Goal: Task Accomplishment & Management: Manage account settings

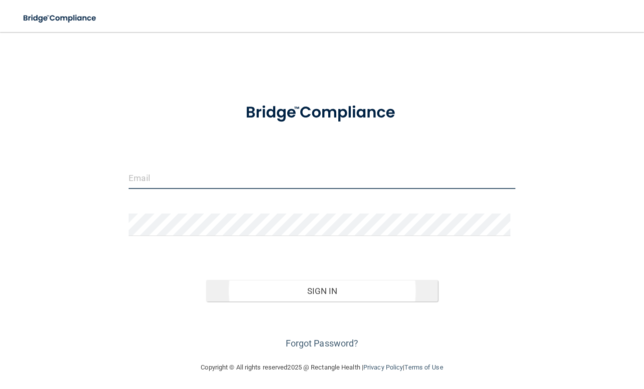
type input "[EMAIL_ADDRESS][DOMAIN_NAME]"
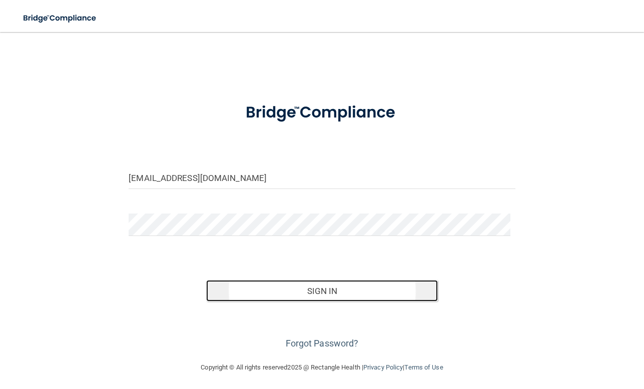
click at [298, 286] on button "Sign In" at bounding box center [322, 291] width 232 height 22
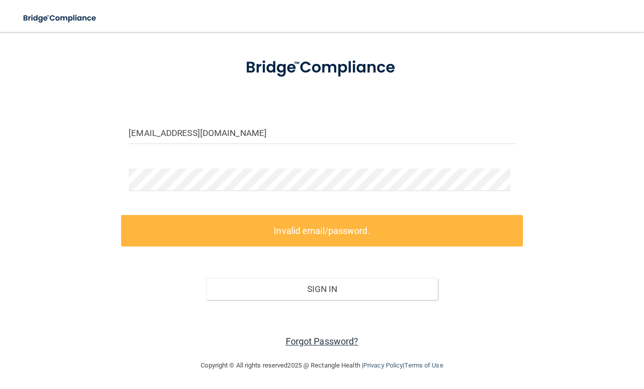
click at [324, 344] on link "Forgot Password?" at bounding box center [322, 341] width 73 height 11
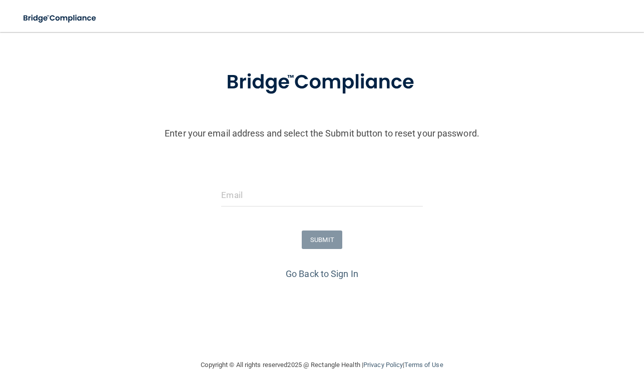
scroll to position [36, 0]
click at [304, 194] on input "email" at bounding box center [321, 195] width 201 height 23
type input "[EMAIL_ADDRESS][DOMAIN_NAME]"
click at [325, 254] on form "Enter your email address and select the Submit button to reset your password. s…" at bounding box center [322, 161] width 634 height 209
click at [326, 247] on button "SUBMIT" at bounding box center [322, 240] width 41 height 19
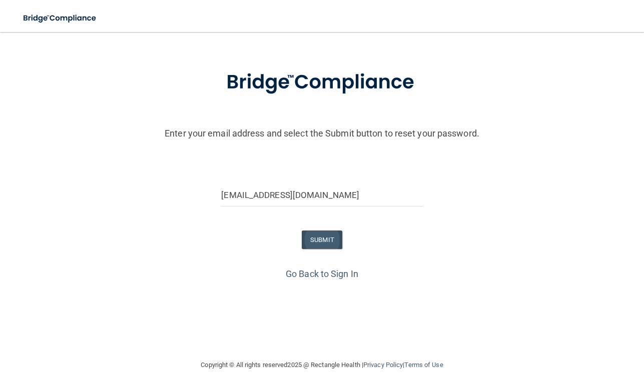
scroll to position [0, 0]
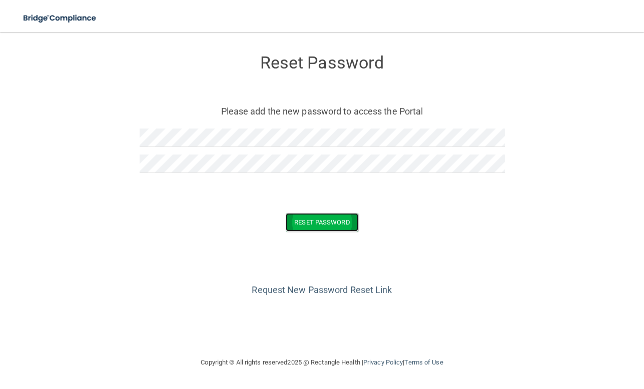
click at [340, 222] on button "Reset Password" at bounding box center [322, 222] width 72 height 19
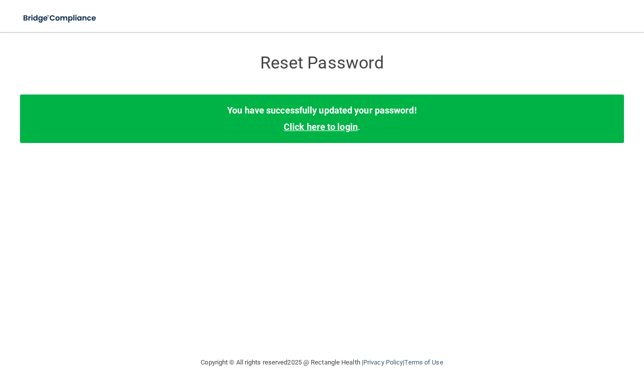
click at [334, 128] on link "Click here to login" at bounding box center [321, 127] width 74 height 11
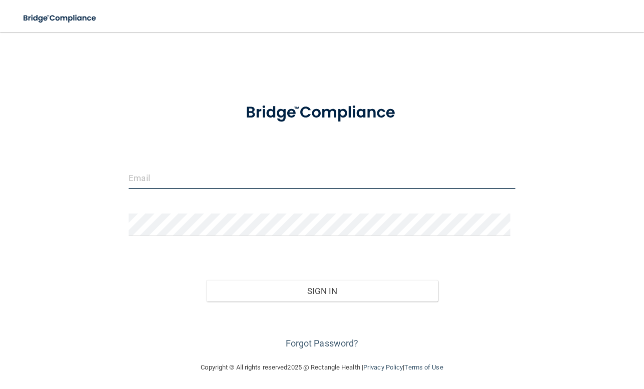
type input "[EMAIL_ADDRESS][DOMAIN_NAME]"
click at [274, 182] on input "[EMAIL_ADDRESS][DOMAIN_NAME]" at bounding box center [322, 178] width 387 height 23
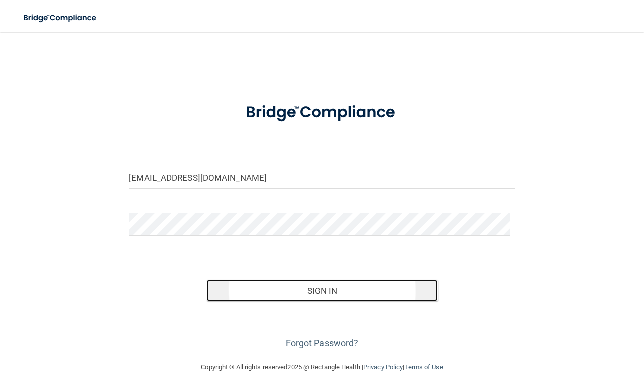
click at [286, 299] on button "Sign In" at bounding box center [322, 291] width 232 height 22
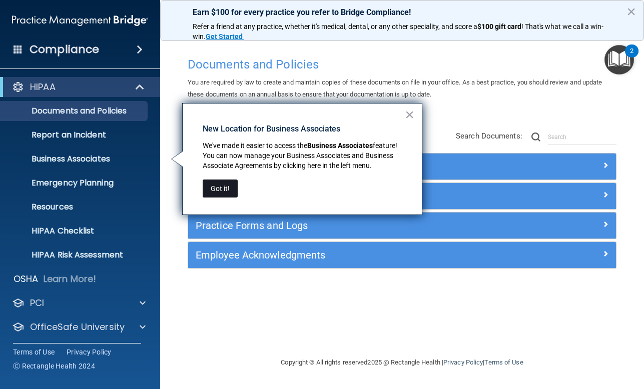
click at [232, 183] on button "Got it!" at bounding box center [220, 189] width 35 height 18
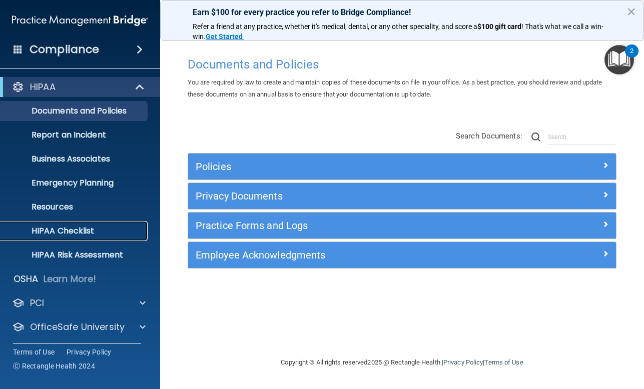
click at [67, 232] on p "HIPAA Checklist" at bounding box center [75, 231] width 137 height 10
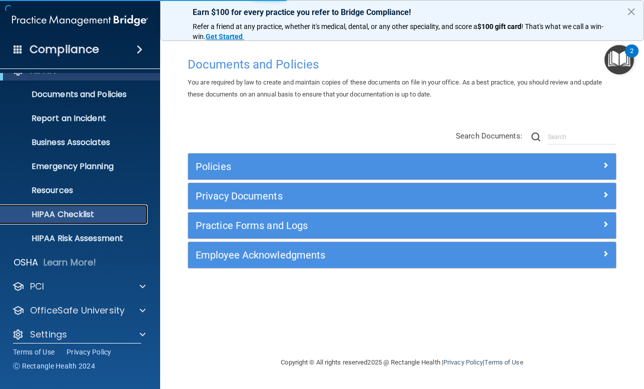
scroll to position [26, 0]
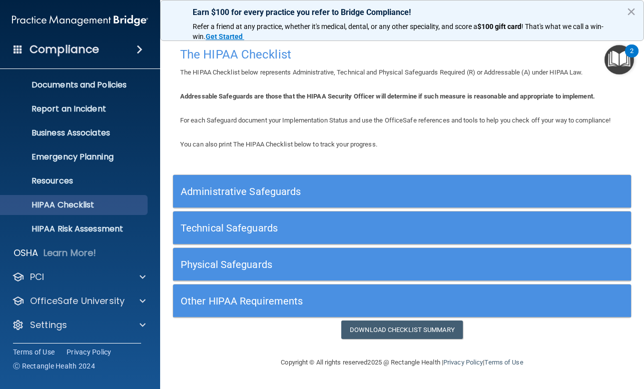
click at [618, 56] on img "Open Resource Center, 2 new notifications" at bounding box center [619, 60] width 30 height 30
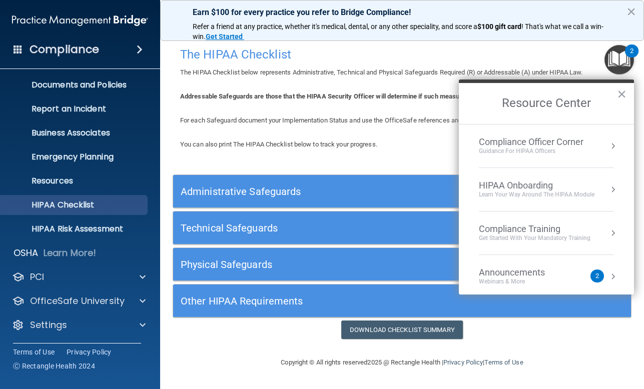
click at [600, 147] on div "Compliance Officer Corner Guidance for HIPAA Officers" at bounding box center [546, 146] width 135 height 19
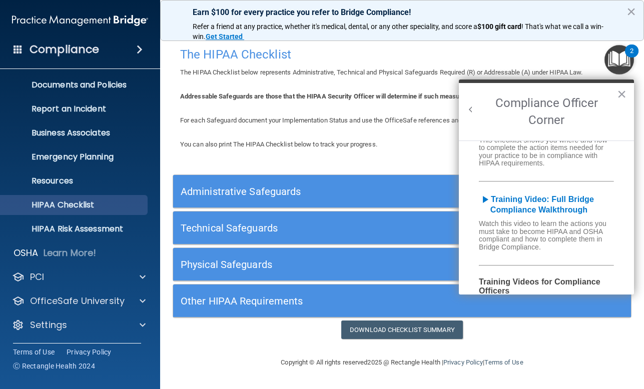
scroll to position [100, 0]
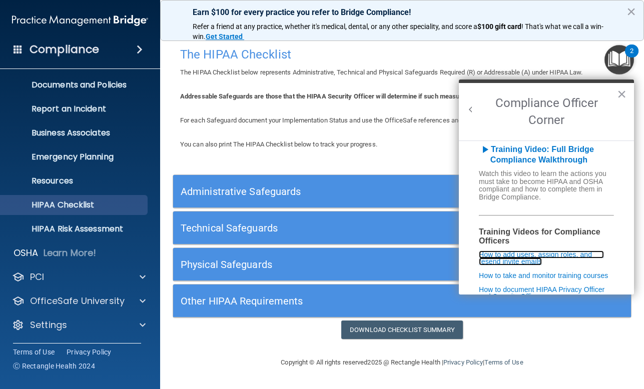
click at [505, 253] on link "How to add users, assign roles, and resend invite emails" at bounding box center [541, 258] width 125 height 15
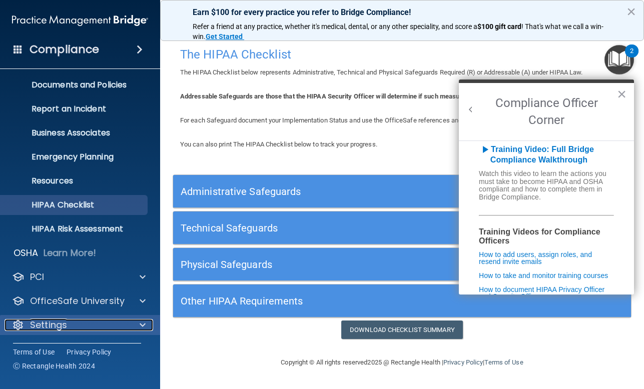
click at [140, 326] on span at bounding box center [143, 325] width 6 height 12
click at [144, 321] on span at bounding box center [143, 325] width 6 height 12
click at [621, 94] on button "×" at bounding box center [622, 94] width 10 height 16
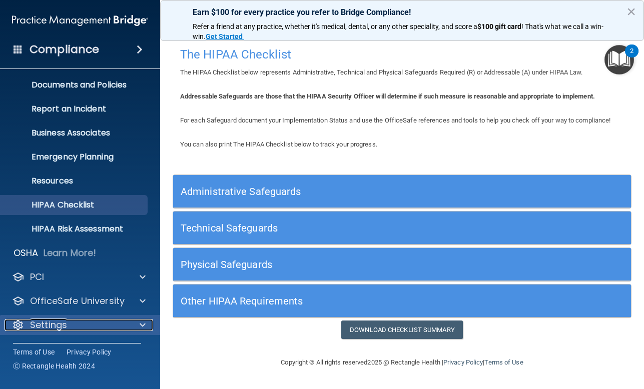
click at [144, 324] on span at bounding box center [143, 325] width 6 height 12
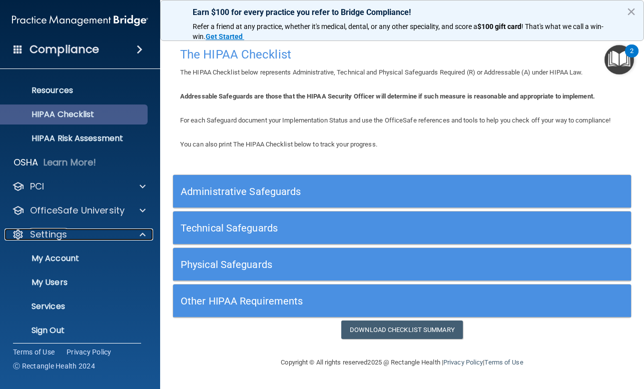
scroll to position [122, 0]
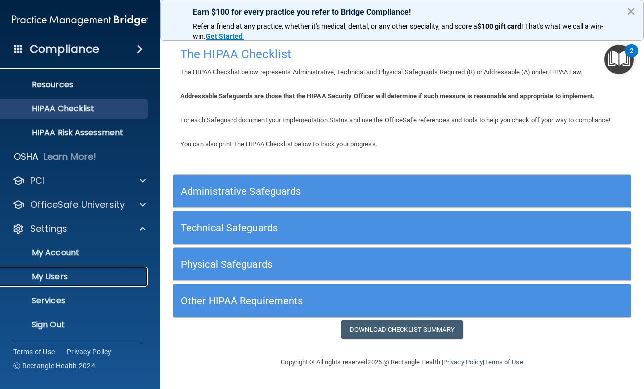
click at [71, 279] on p "My Users" at bounding box center [75, 277] width 137 height 10
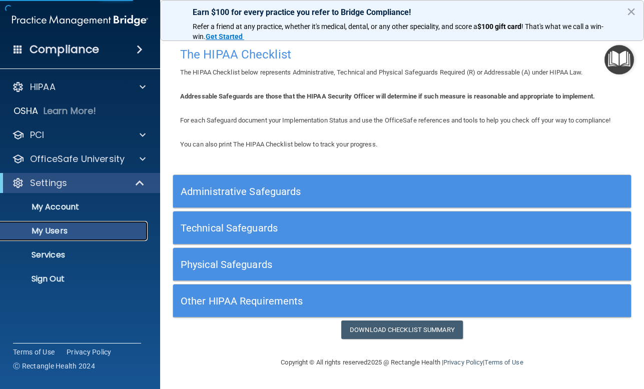
select select "20"
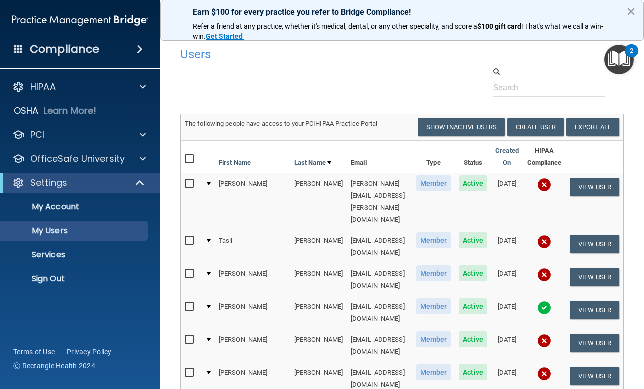
click at [537, 367] on img at bounding box center [544, 374] width 14 height 14
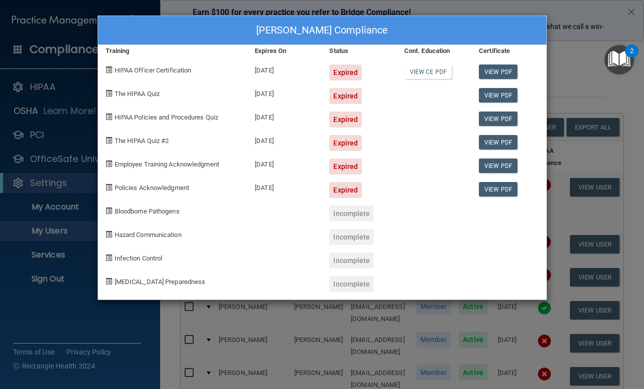
click at [400, 324] on div "Heather Fuller's Compliance Training Expires On Status Cont. Education Certific…" at bounding box center [322, 194] width 644 height 389
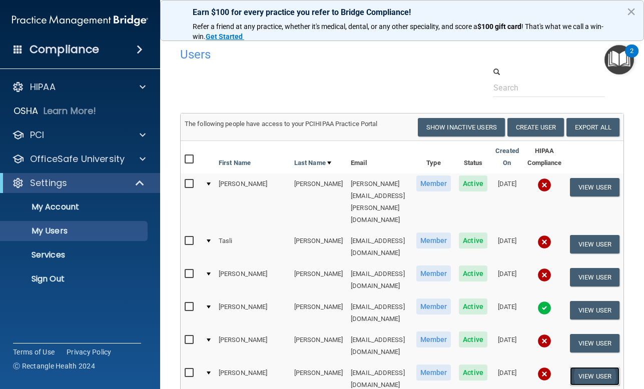
click at [580, 367] on button "View User" at bounding box center [595, 376] width 50 height 19
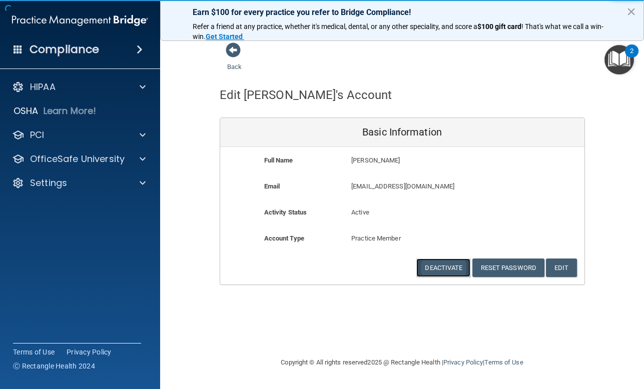
click at [458, 261] on button "Deactivate" at bounding box center [443, 268] width 54 height 19
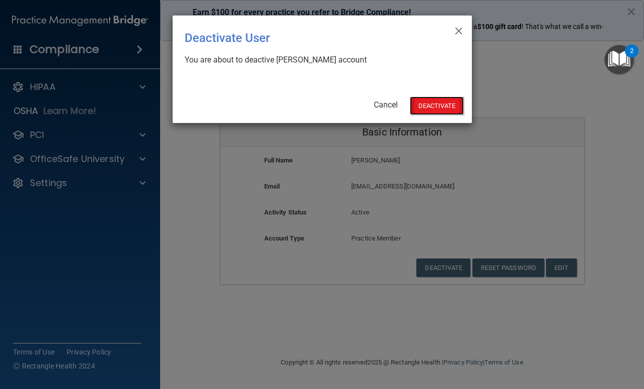
click at [450, 103] on button "Deactivate" at bounding box center [437, 106] width 54 height 19
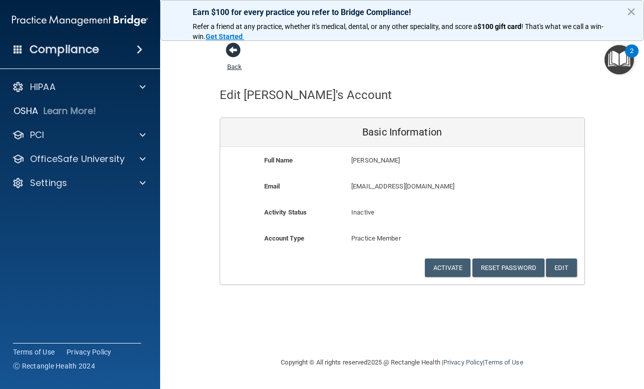
click at [227, 53] on span at bounding box center [233, 50] width 15 height 15
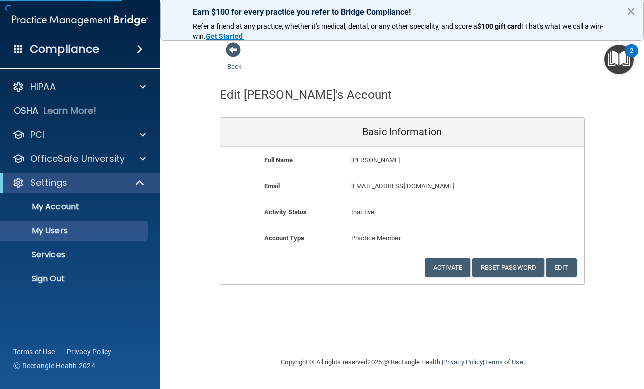
select select "20"
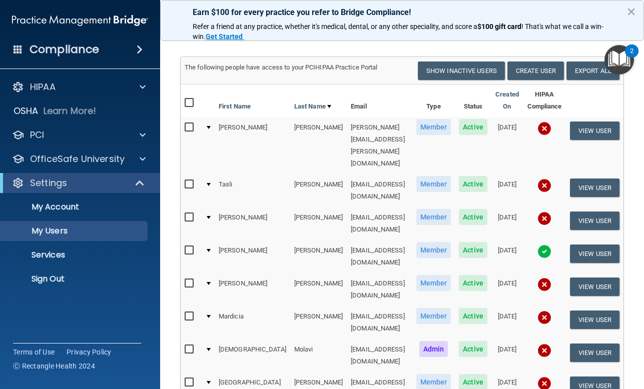
scroll to position [29, 0]
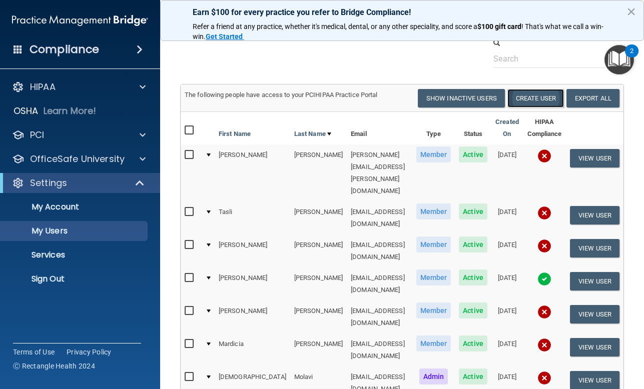
click at [526, 102] on button "Create User" at bounding box center [535, 98] width 57 height 19
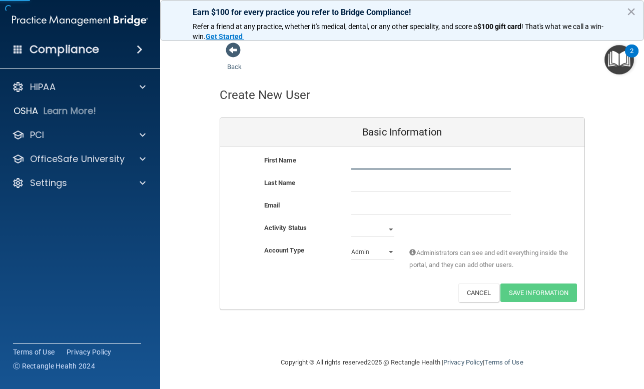
click at [372, 169] on input "text" at bounding box center [431, 162] width 160 height 15
type input "[PERSON_NAME]"
click at [366, 233] on select "Active Inactive" at bounding box center [372, 229] width 43 height 15
select select "active"
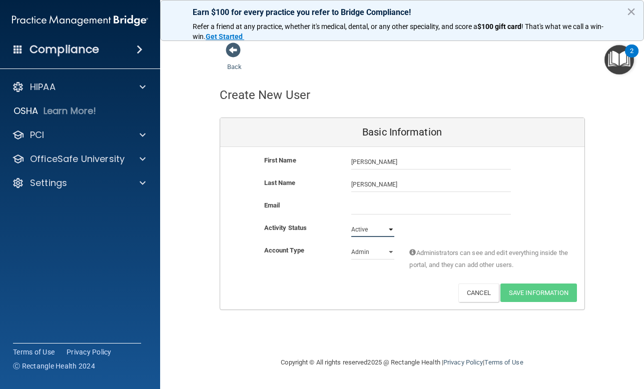
click at [351, 222] on select "Active Inactive" at bounding box center [372, 229] width 43 height 15
click at [369, 254] on select "Admin Member" at bounding box center [372, 252] width 43 height 15
select select "practice_member"
click at [351, 245] on select "Admin Member" at bounding box center [372, 252] width 43 height 15
click at [368, 206] on input "email" at bounding box center [431, 207] width 160 height 15
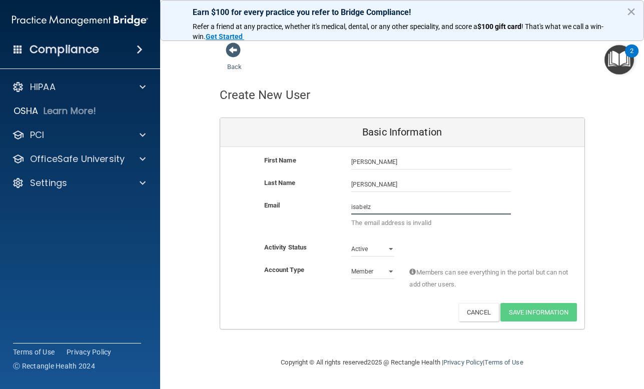
type input "[EMAIL_ADDRESS][DOMAIN_NAME]"
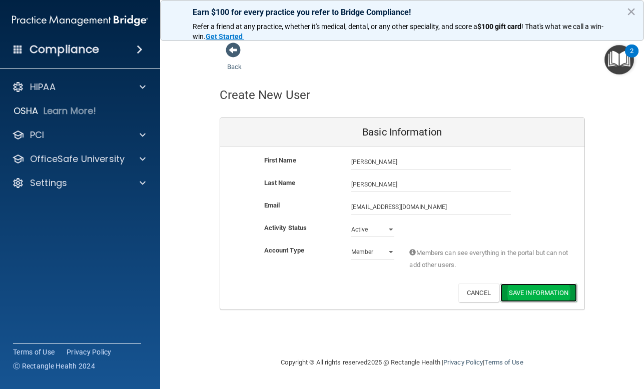
click at [516, 290] on button "Save Information" at bounding box center [538, 293] width 77 height 19
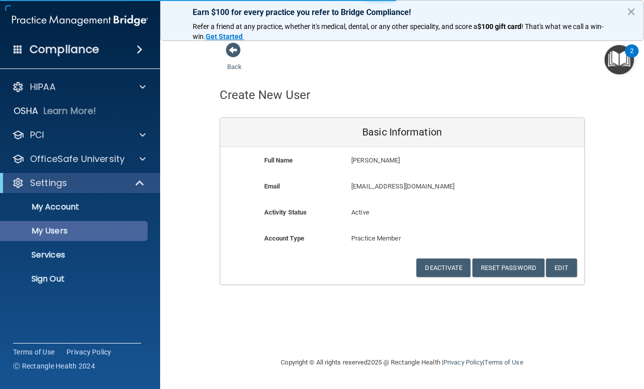
select select "20"
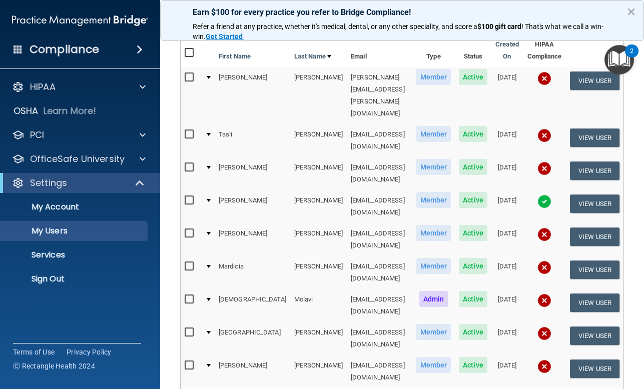
scroll to position [95, 0]
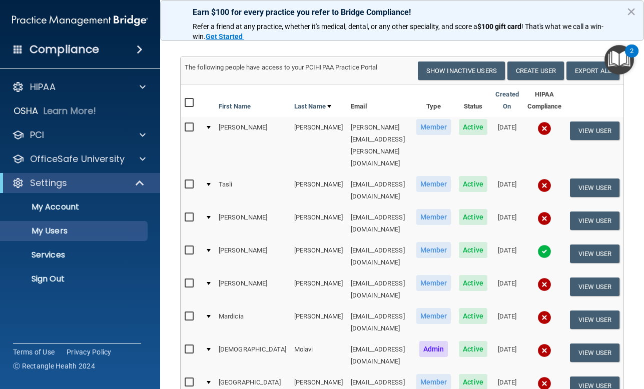
click at [190, 106] on input "checkbox" at bounding box center [191, 103] width 12 height 8
checkbox input "true"
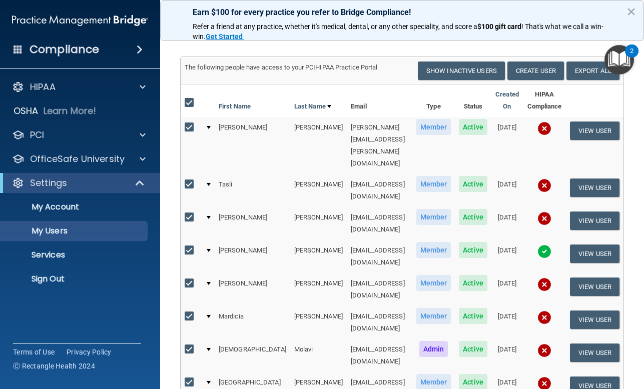
checkbox input "true"
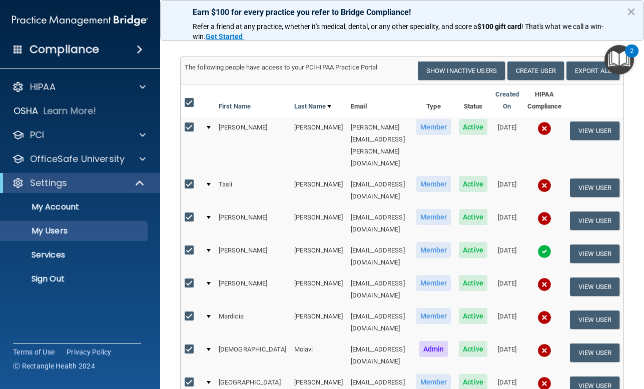
checkbox input "true"
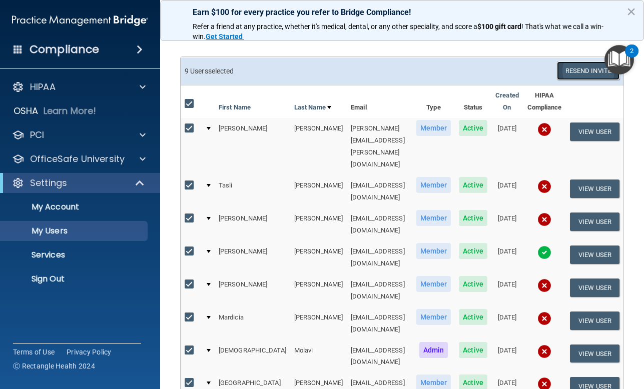
click at [575, 71] on button "Resend Invite" at bounding box center [588, 71] width 63 height 19
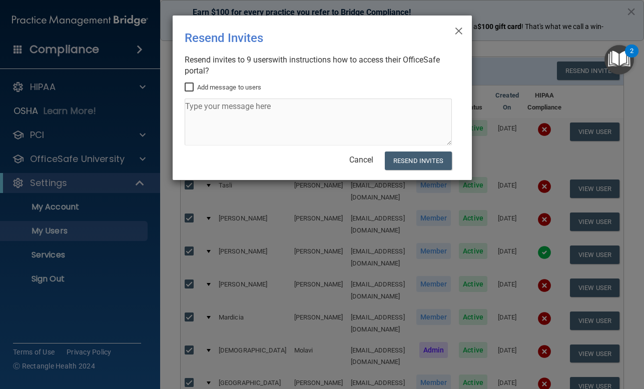
click at [224, 89] on label "Add message to users" at bounding box center [223, 88] width 77 height 12
click at [196, 89] on input "Add message to users" at bounding box center [191, 88] width 12 height 8
checkbox input "true"
click at [228, 109] on textarea at bounding box center [318, 122] width 267 height 47
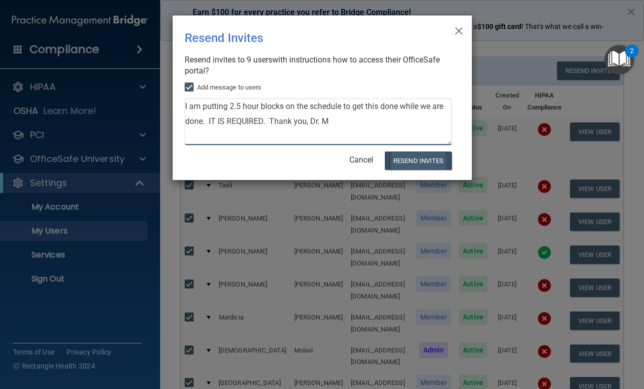
type textarea "I am putting 2.5 hour blocks on the schedule to get this done while we are done…"
click at [393, 159] on button "Resend Invites" at bounding box center [418, 161] width 67 height 19
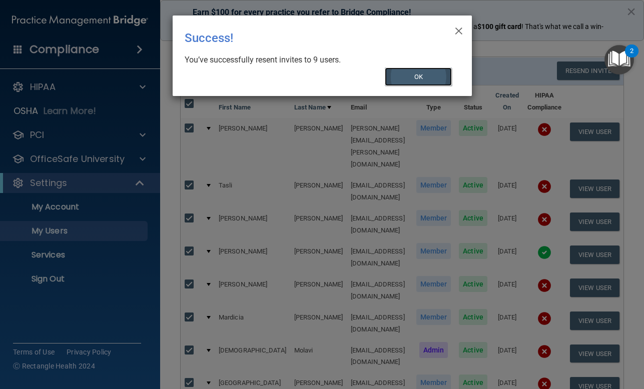
click at [410, 81] on button "OK" at bounding box center [418, 77] width 67 height 19
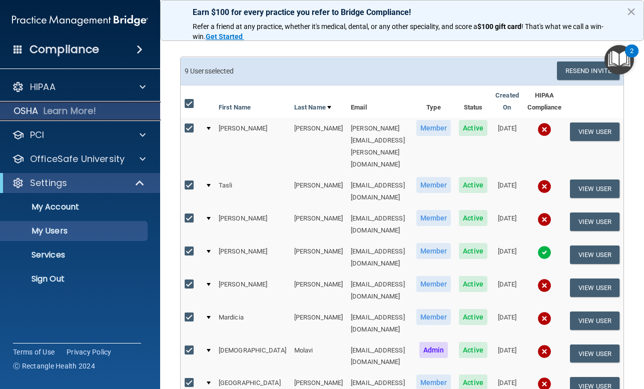
click at [72, 109] on p "Learn More!" at bounding box center [70, 111] width 53 height 12
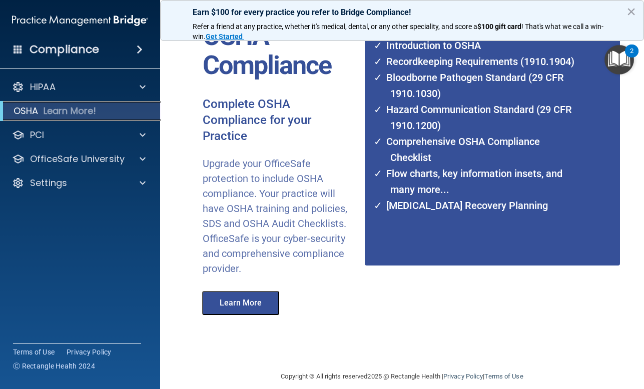
scroll to position [100, 0]
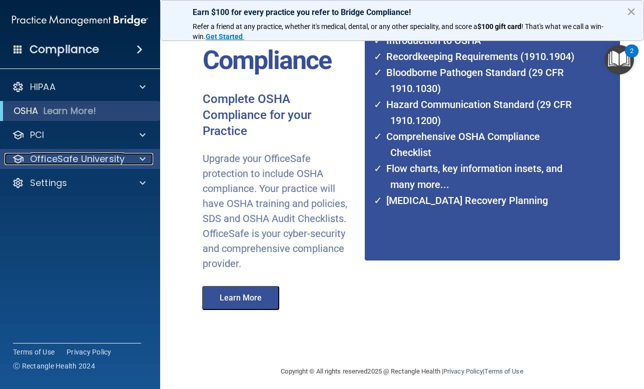
click at [106, 163] on p "OfficeSafe University" at bounding box center [77, 159] width 95 height 12
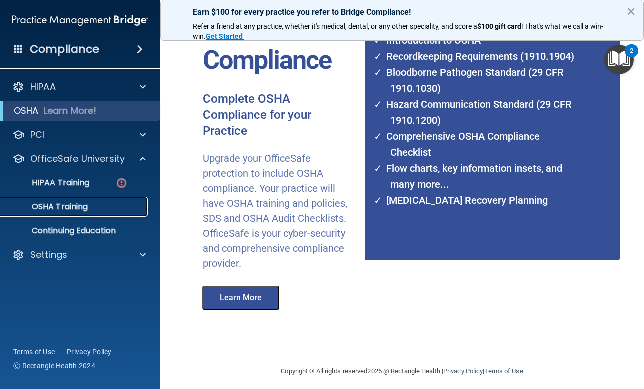
click at [73, 207] on p "OSHA Training" at bounding box center [47, 207] width 81 height 10
click at [59, 229] on p "Continuing Education" at bounding box center [75, 231] width 137 height 10
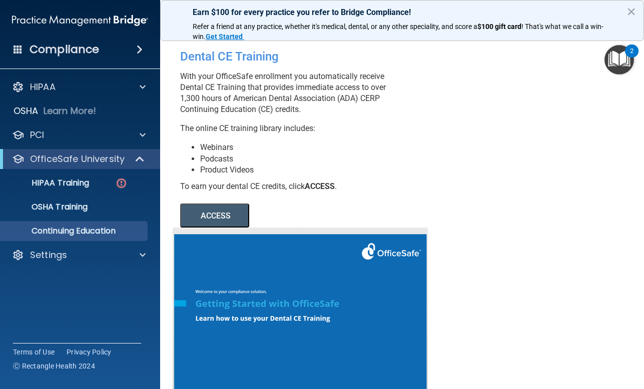
click at [233, 228] on button "ACCESS" at bounding box center [214, 216] width 69 height 24
